Goal: Information Seeking & Learning: Understand process/instructions

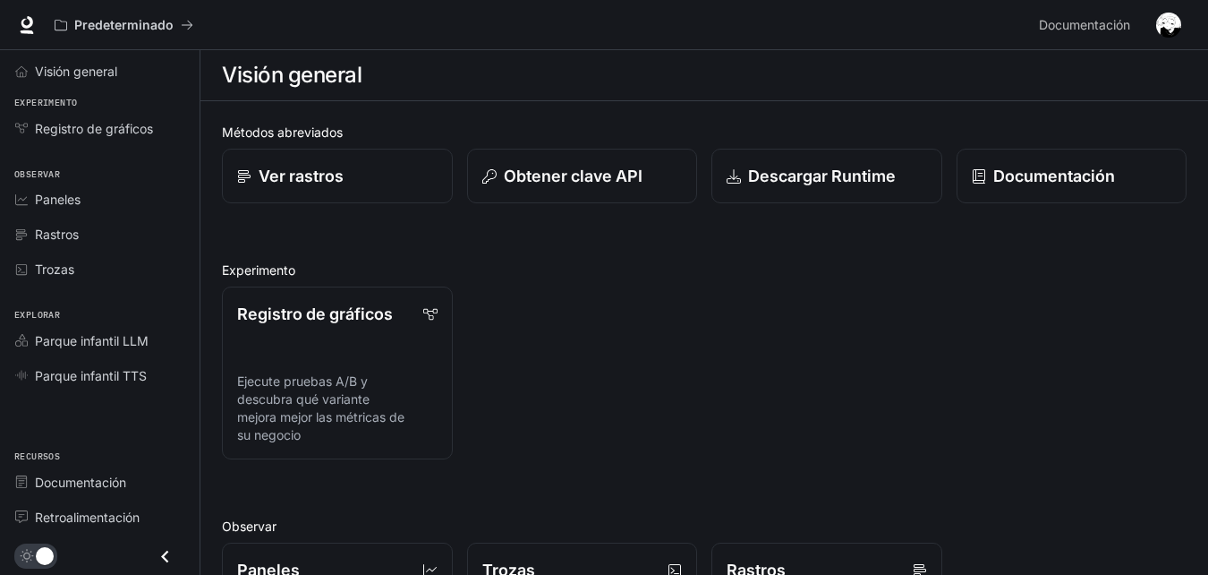
click at [619, 268] on h2 "Experimento" at bounding box center [704, 269] width 965 height 19
click at [652, 363] on div "Registro de gráficos Ejecute pruebas A/B y descubra qué variante mejora mejor l…" at bounding box center [697, 365] width 979 height 187
click at [380, 183] on div "Ver rastros" at bounding box center [337, 176] width 202 height 24
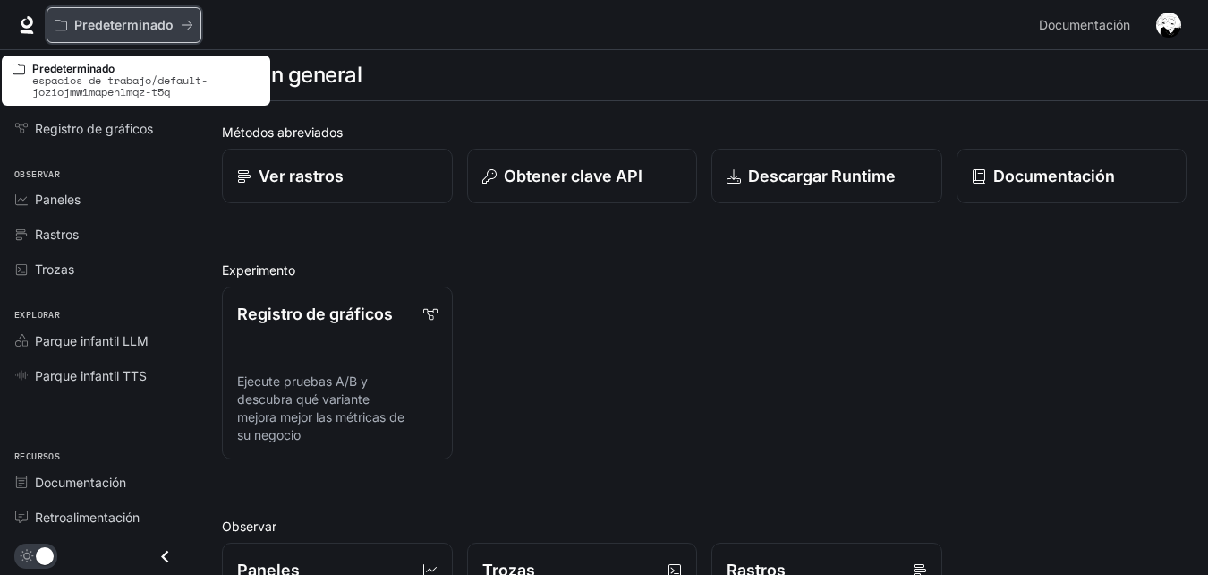
click at [175, 30] on div "Predeterminado" at bounding box center [118, 25] width 126 height 15
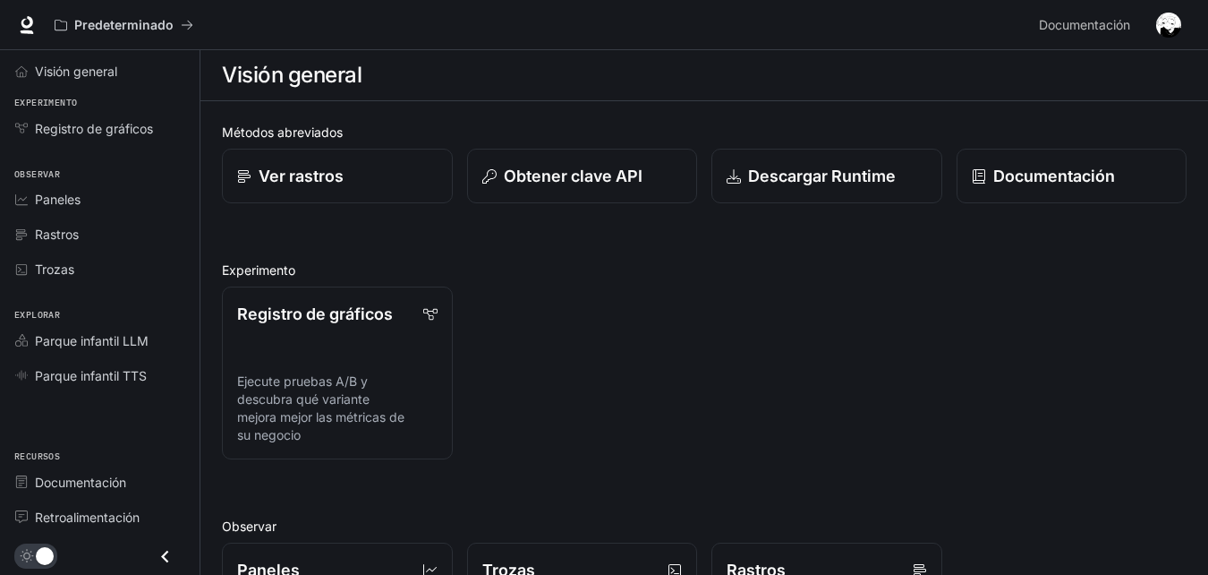
click at [580, 245] on div "Métodos abreviados Ver rastros Obtener clave API Descargar Runtime Documentació…" at bounding box center [704, 547] width 965 height 848
click at [124, 83] on link "Visión general" at bounding box center [99, 70] width 185 height 31
click at [1164, 28] on img "button" at bounding box center [1168, 25] width 25 height 25
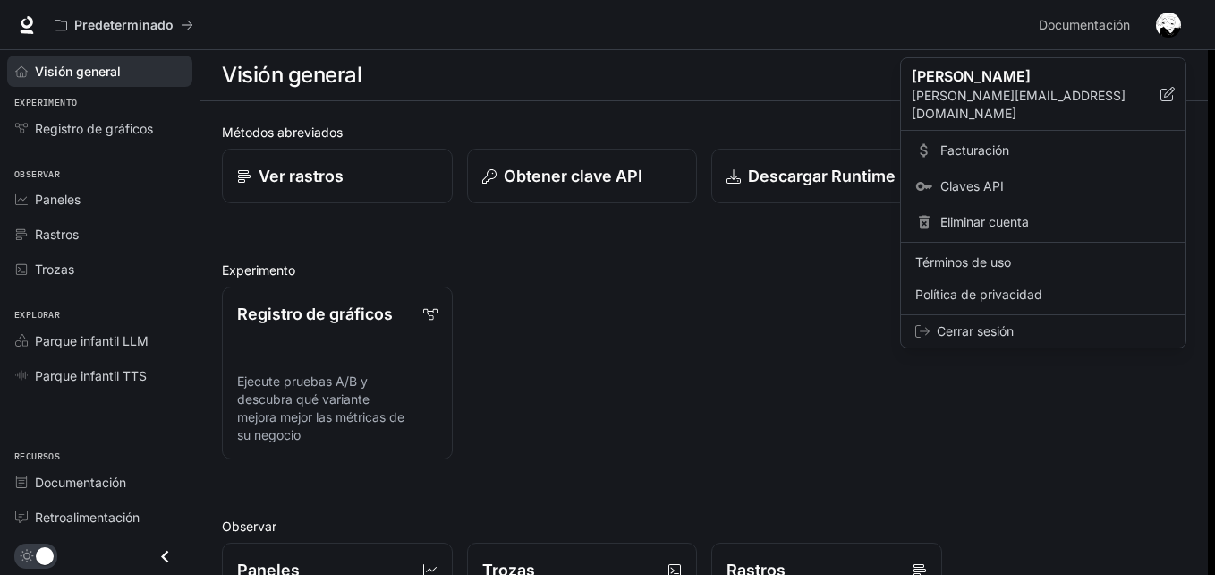
click at [833, 381] on div at bounding box center [607, 287] width 1215 height 575
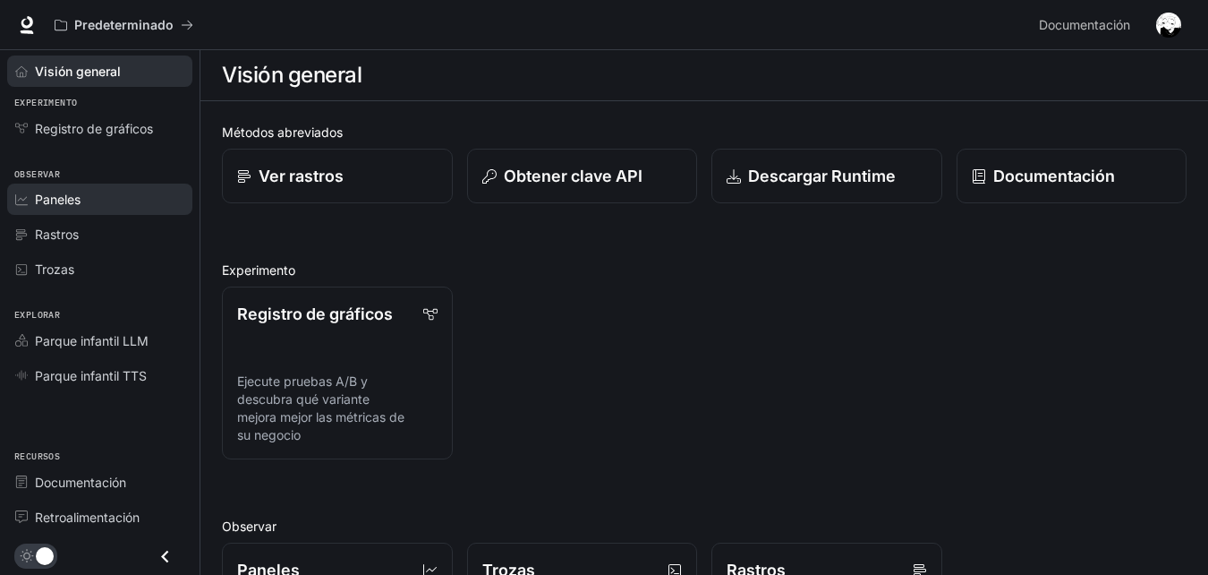
click at [95, 191] on div "Paneles" at bounding box center [109, 199] width 149 height 19
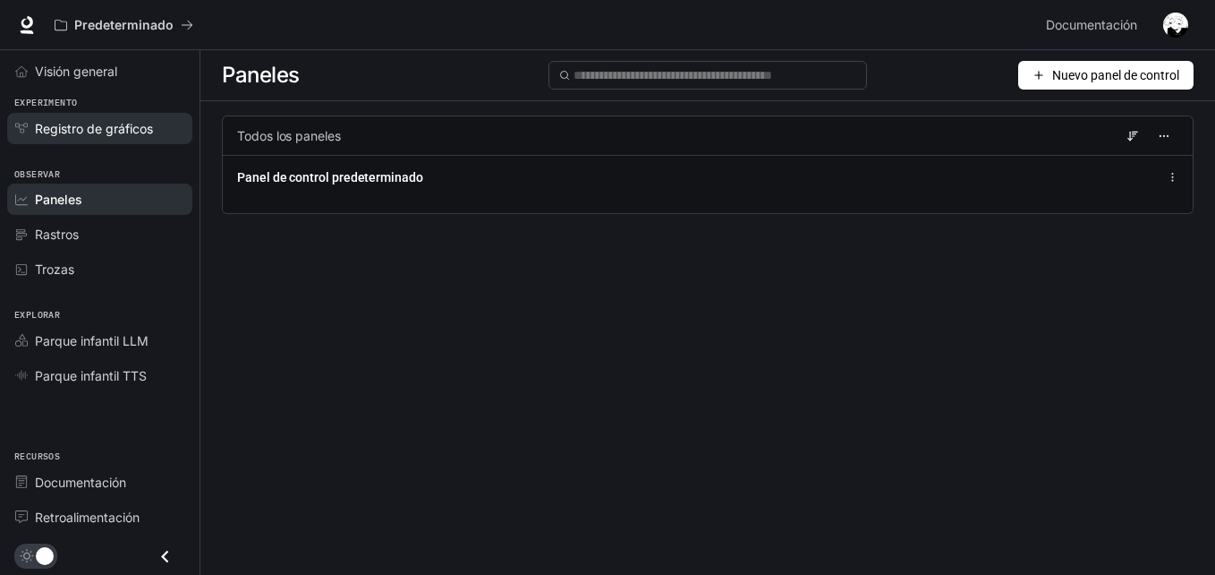
click at [122, 130] on span "Registro de gráficos" at bounding box center [94, 128] width 118 height 19
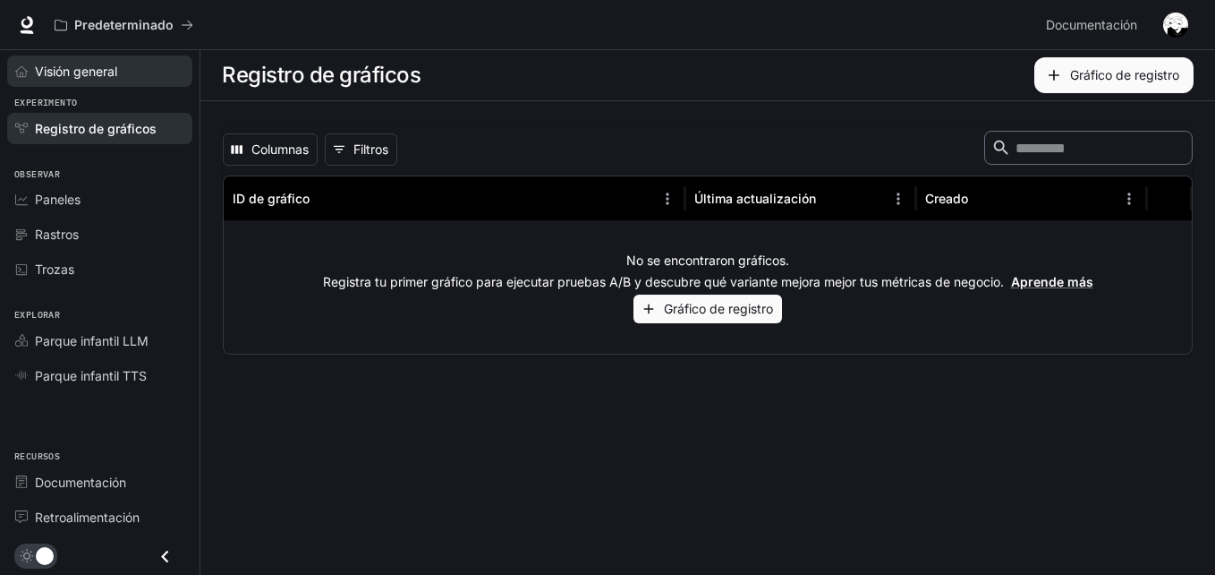
click at [124, 79] on div "Visión general" at bounding box center [109, 71] width 149 height 19
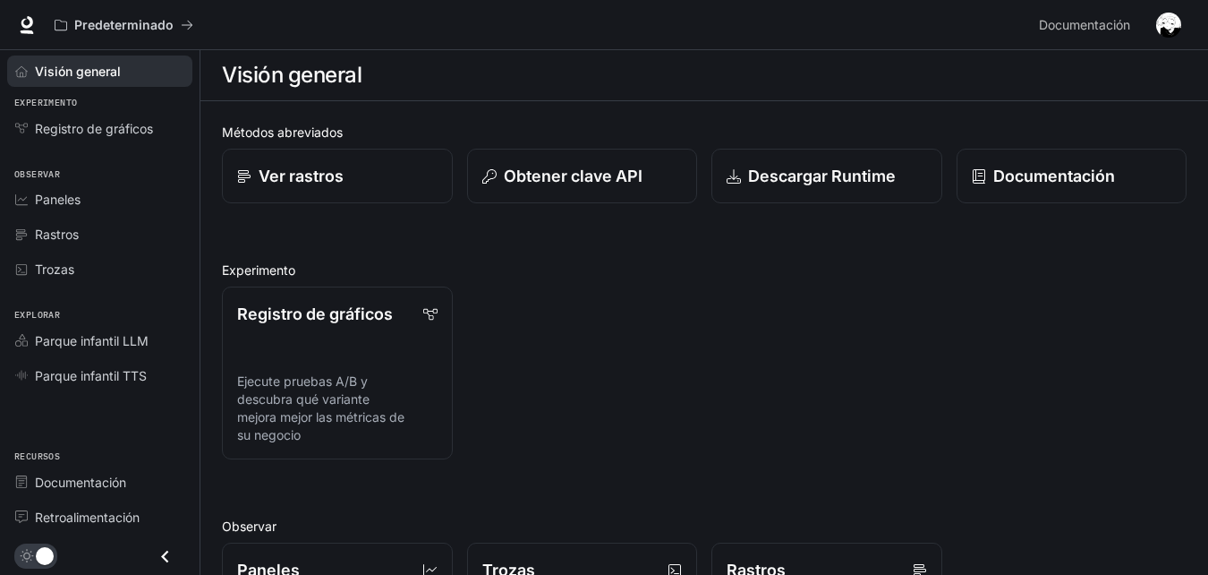
click at [263, 24] on div "Predeterminado" at bounding box center [539, 25] width 985 height 36
click at [89, 76] on span "Visión general" at bounding box center [76, 71] width 82 height 19
click at [327, 169] on p "Ver rastros" at bounding box center [301, 176] width 86 height 24
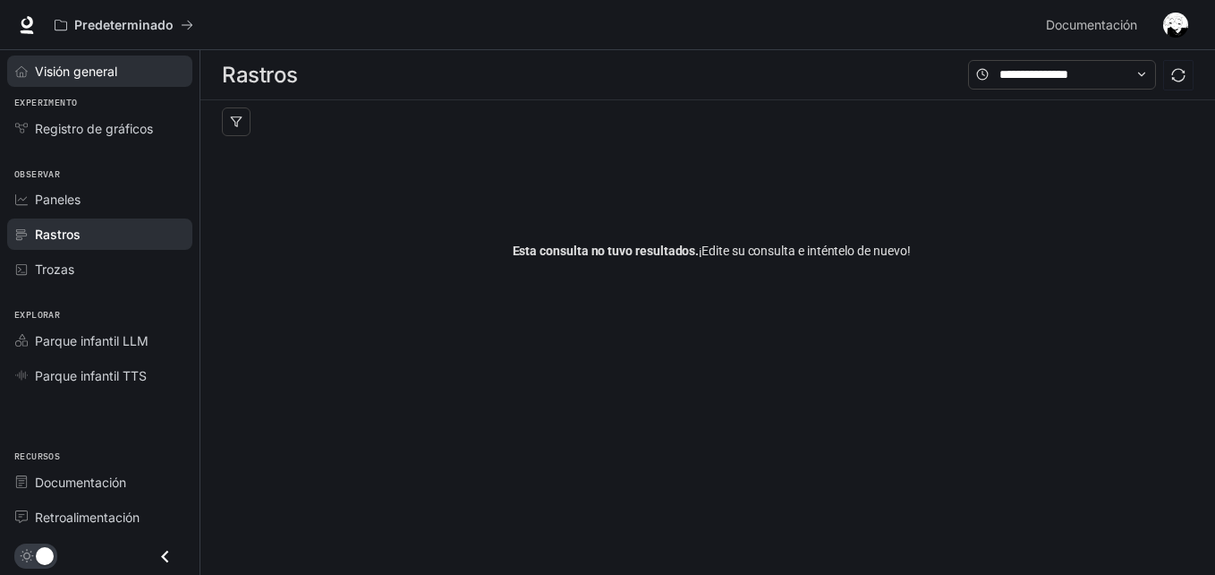
click at [79, 72] on span "Visión general" at bounding box center [76, 71] width 82 height 19
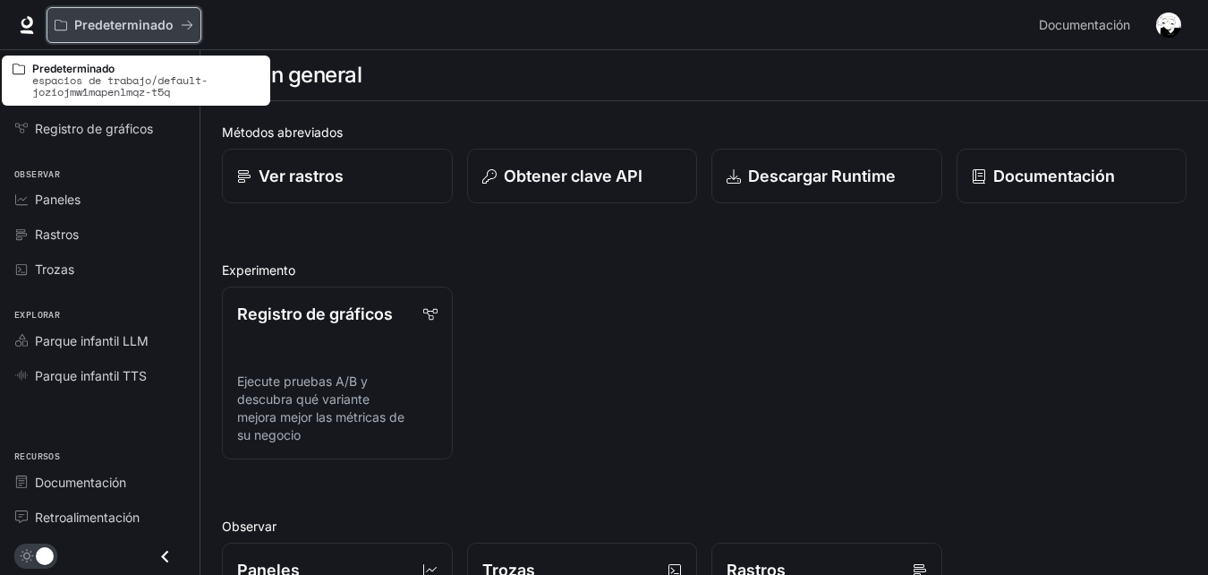
click at [64, 26] on icon "Todos los espacios de trabajo" at bounding box center [61, 25] width 13 height 13
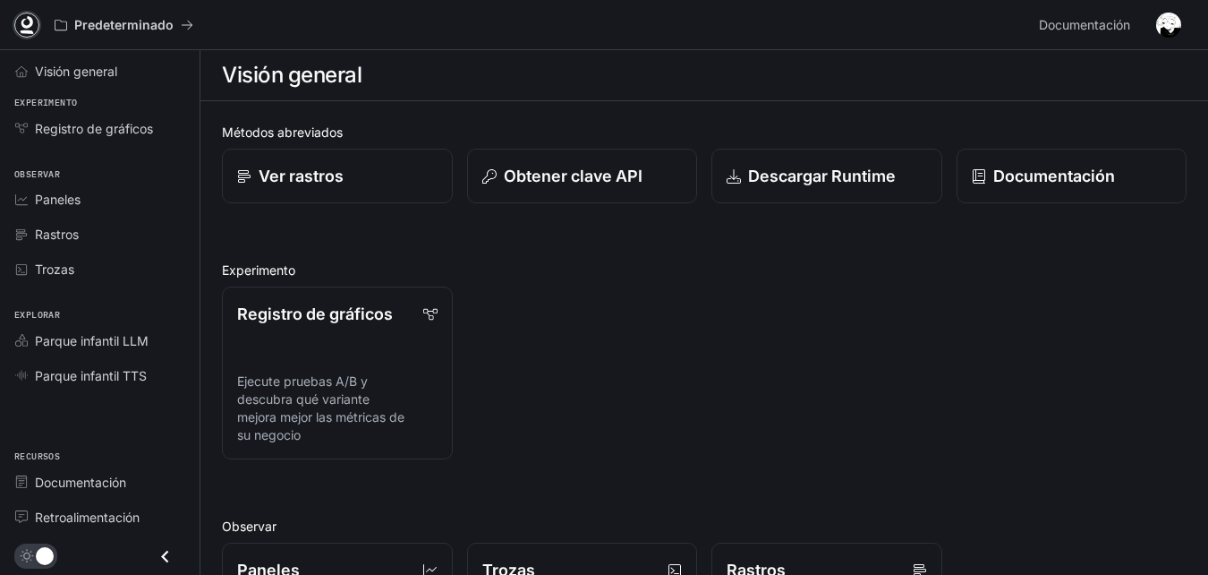
click at [24, 27] on icon at bounding box center [27, 22] width 12 height 13
click at [1151, 21] on button "button" at bounding box center [1169, 25] width 36 height 36
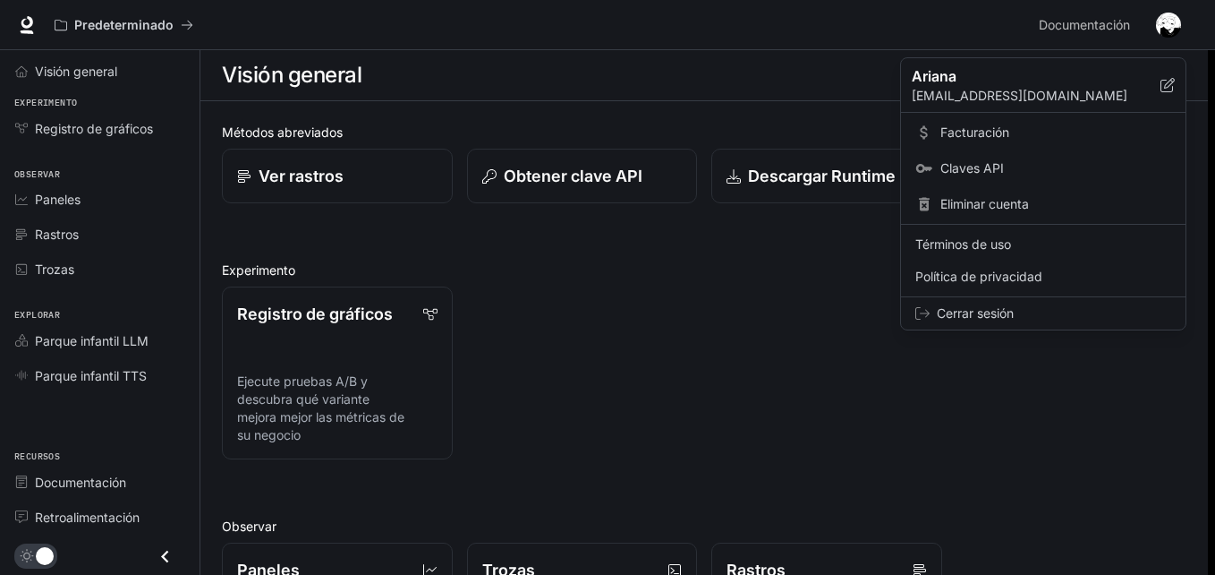
click at [1118, 24] on div at bounding box center [607, 287] width 1215 height 575
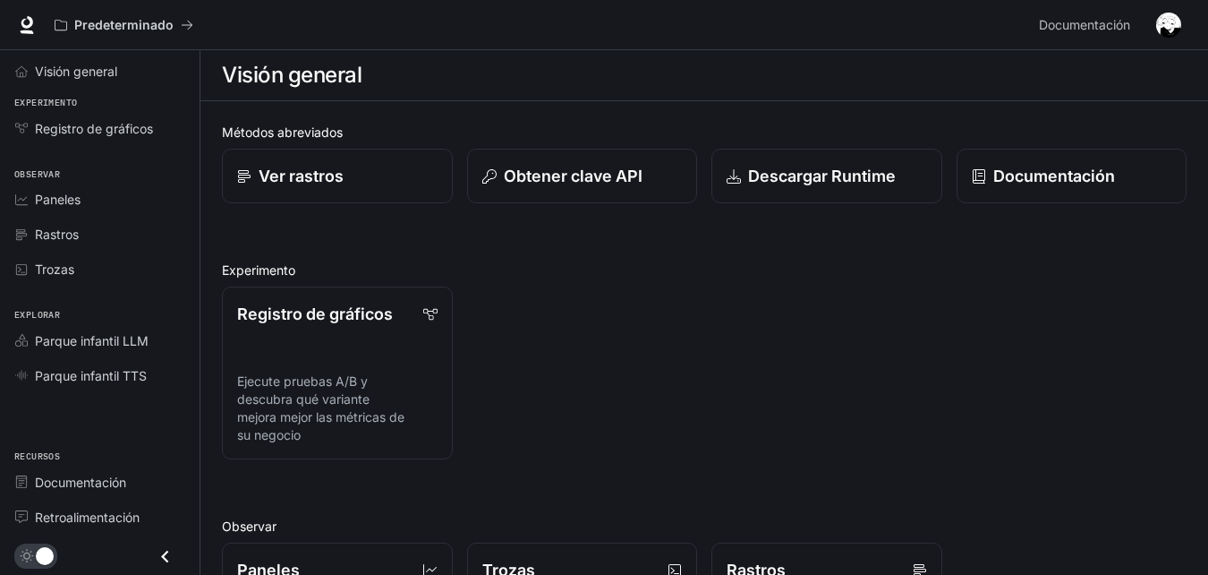
click at [1118, 24] on span "Documentación" at bounding box center [1084, 25] width 91 height 22
